Goal: Check status: Check status

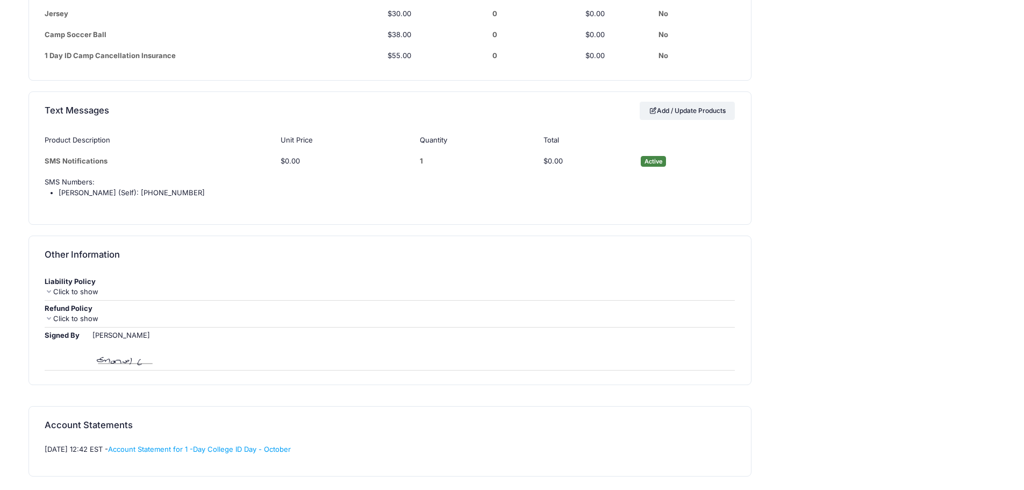
scroll to position [1236, 0]
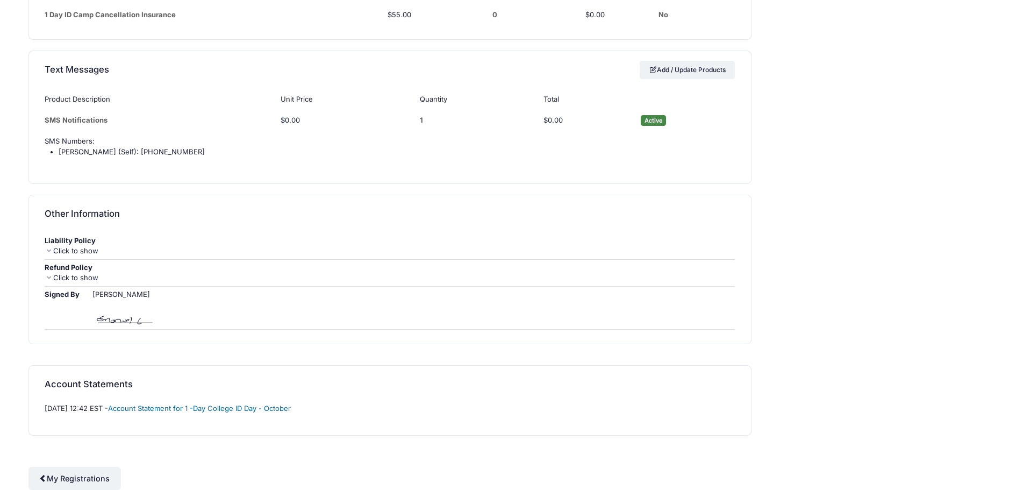
click at [184, 406] on link "Account Statement for 1 -Day College ID Day - October" at bounding box center [199, 408] width 183 height 9
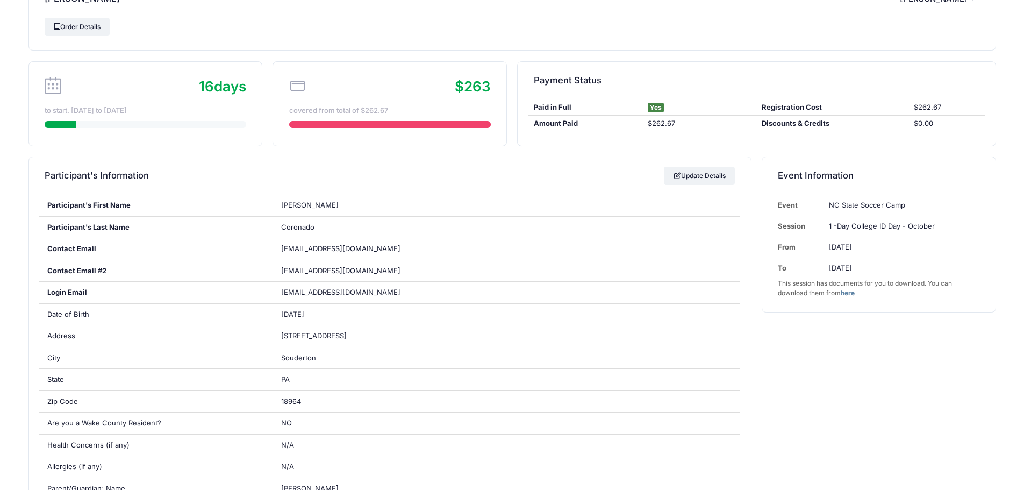
scroll to position [0, 0]
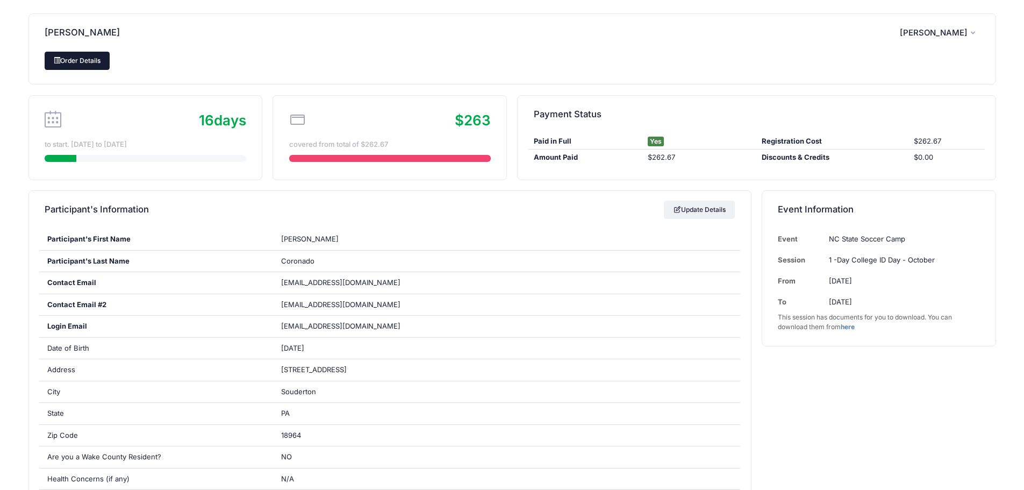
click at [81, 62] on link "Order Details" at bounding box center [78, 61] width 66 height 18
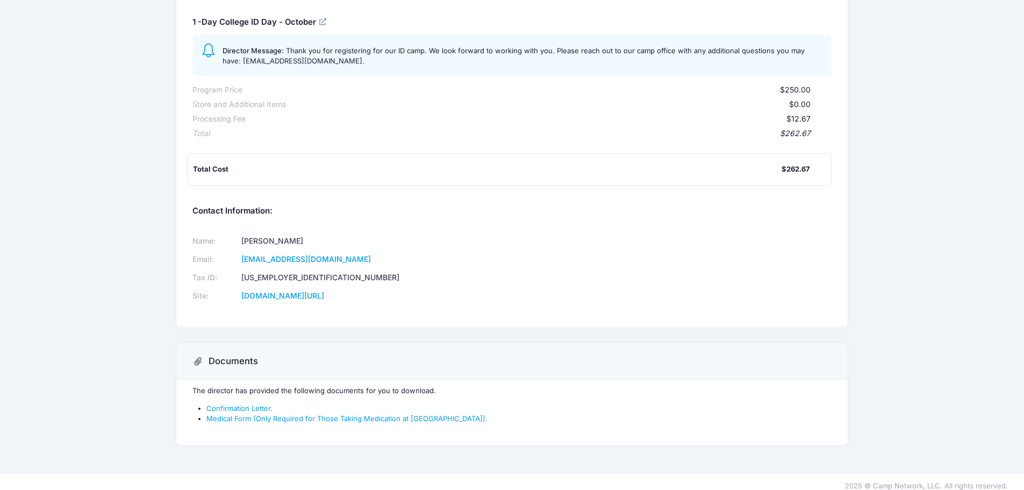
scroll to position [133, 0]
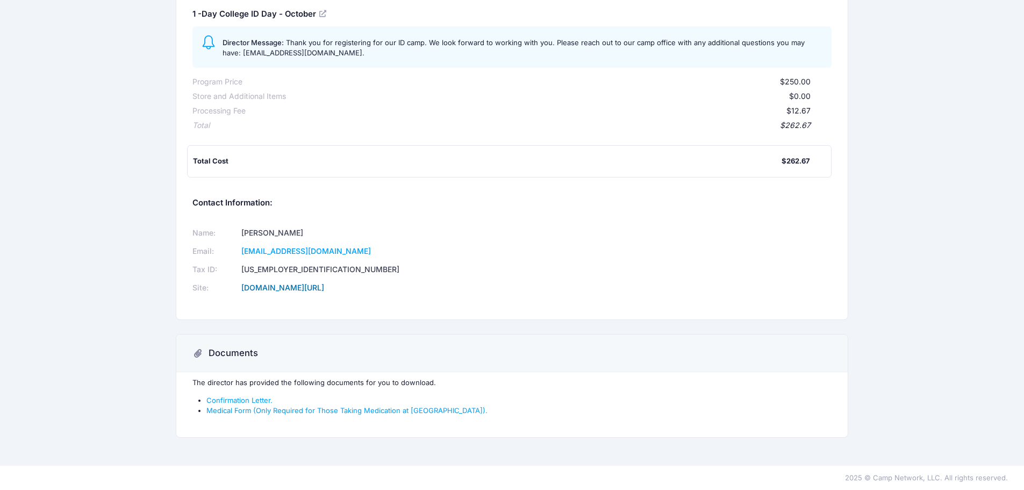
click at [324, 284] on link "www.ncstatesoccercamps.com/" at bounding box center [282, 287] width 83 height 9
